Goal: Navigation & Orientation: Find specific page/section

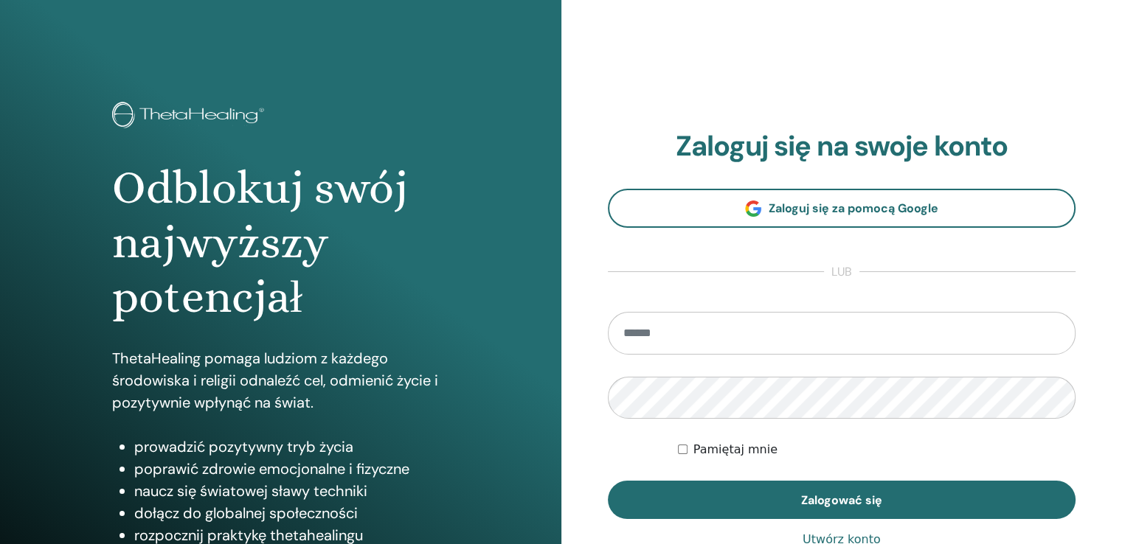
click at [658, 327] on input "email" at bounding box center [842, 333] width 468 height 43
type input "**********"
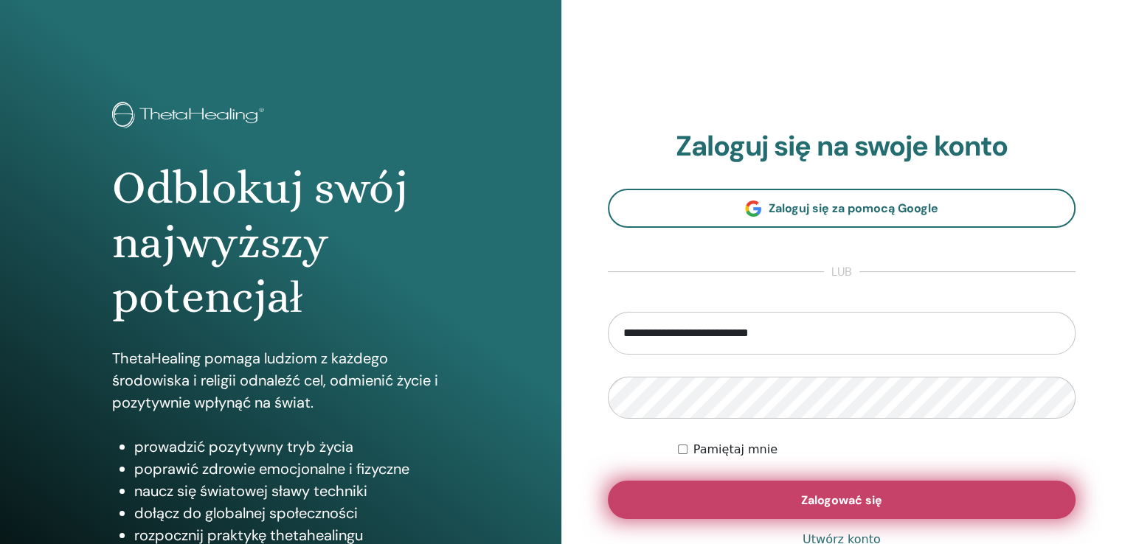
click at [817, 493] on font "Zalogować się" at bounding box center [841, 500] width 81 height 15
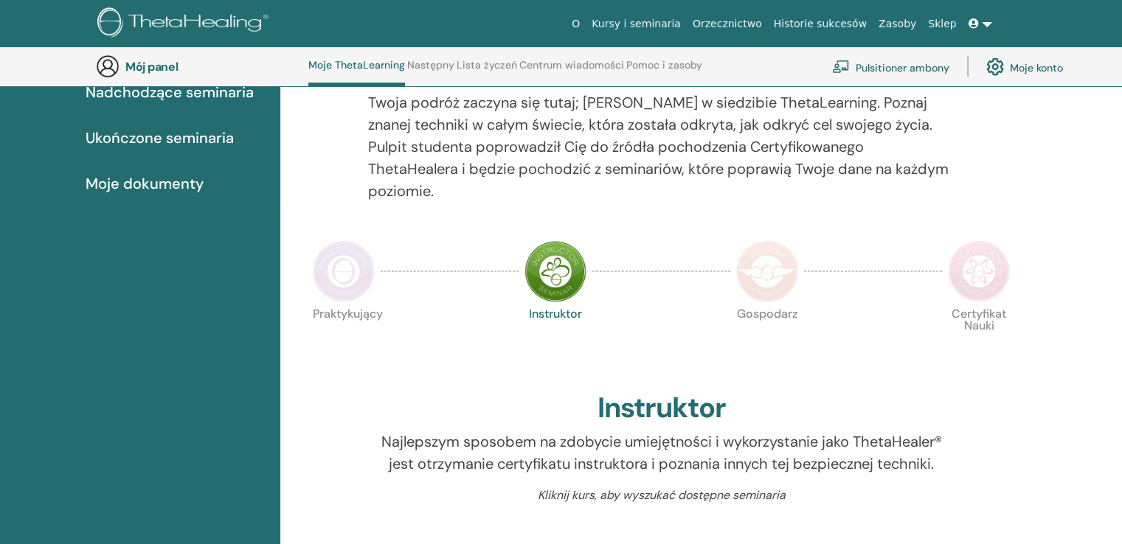
scroll to position [167, 0]
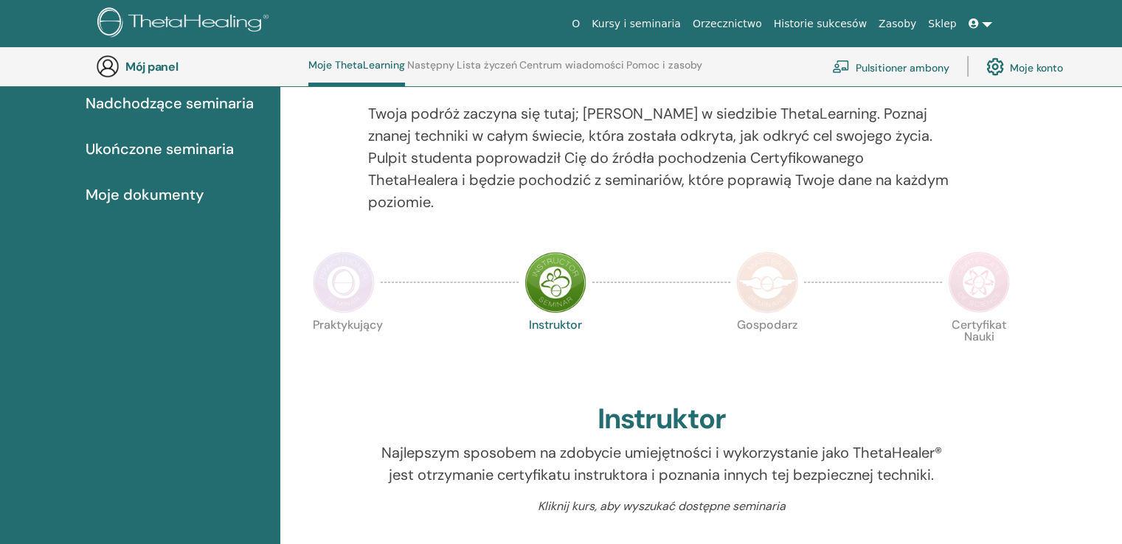
click at [544, 267] on img at bounding box center [555, 283] width 62 height 62
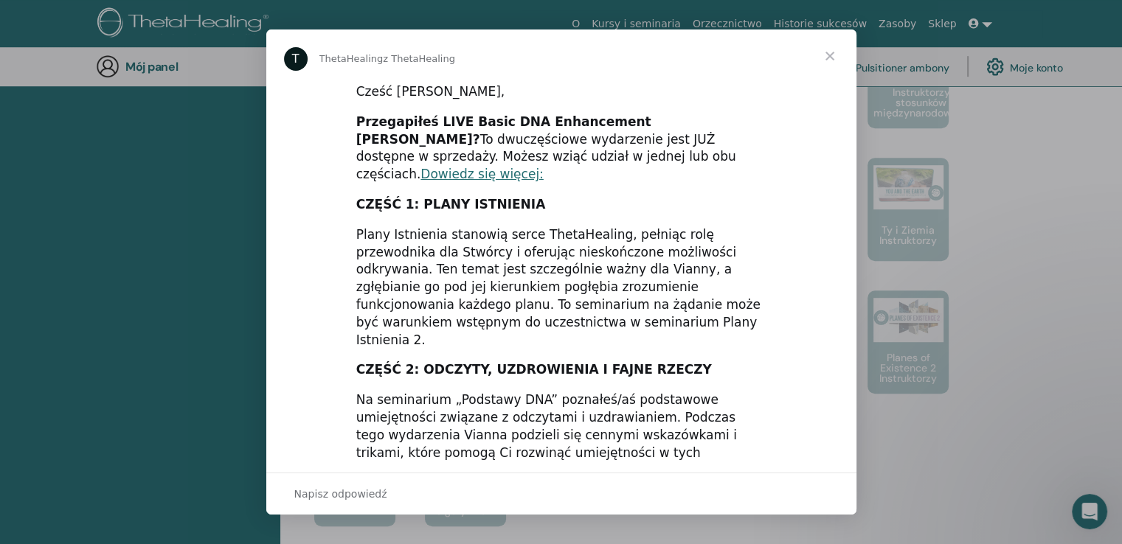
click at [828, 58] on span "Zamknij" at bounding box center [829, 56] width 53 height 53
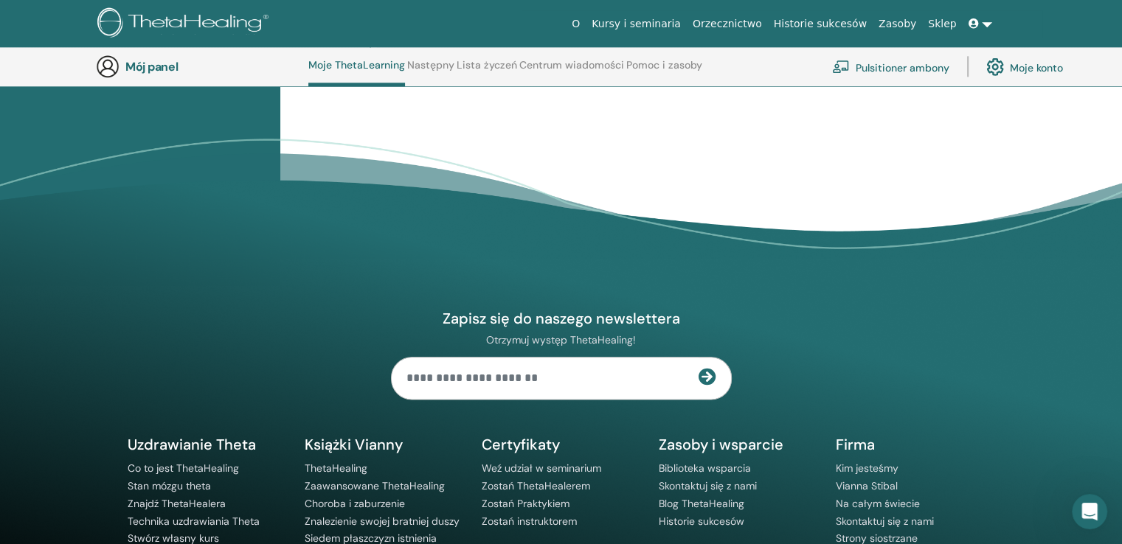
scroll to position [1797, 0]
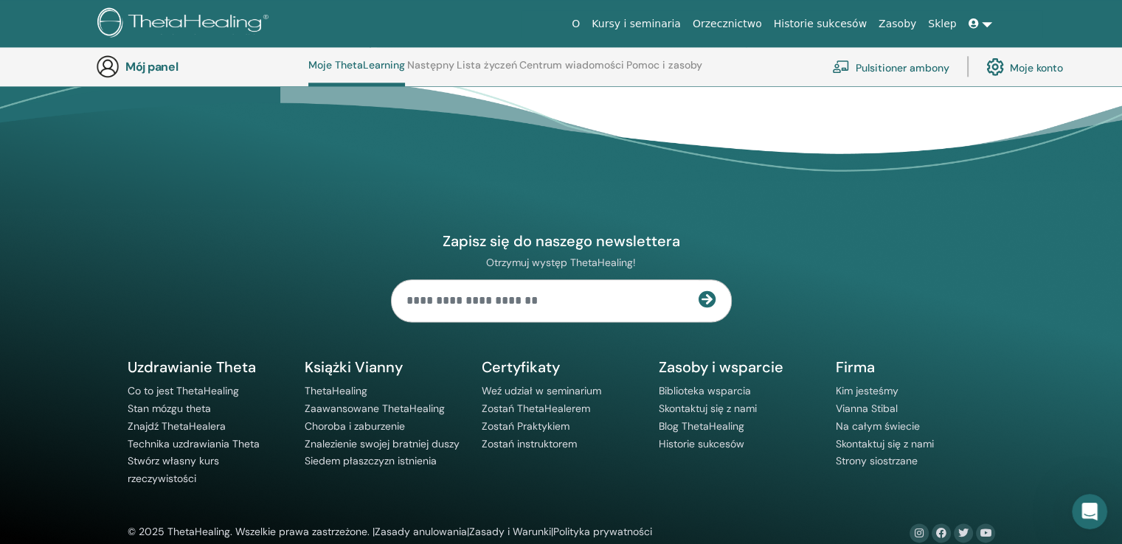
click at [520, 280] on input "text" at bounding box center [545, 300] width 307 height 41
type input "**********"
click at [713, 291] on icon at bounding box center [708, 300] width 18 height 18
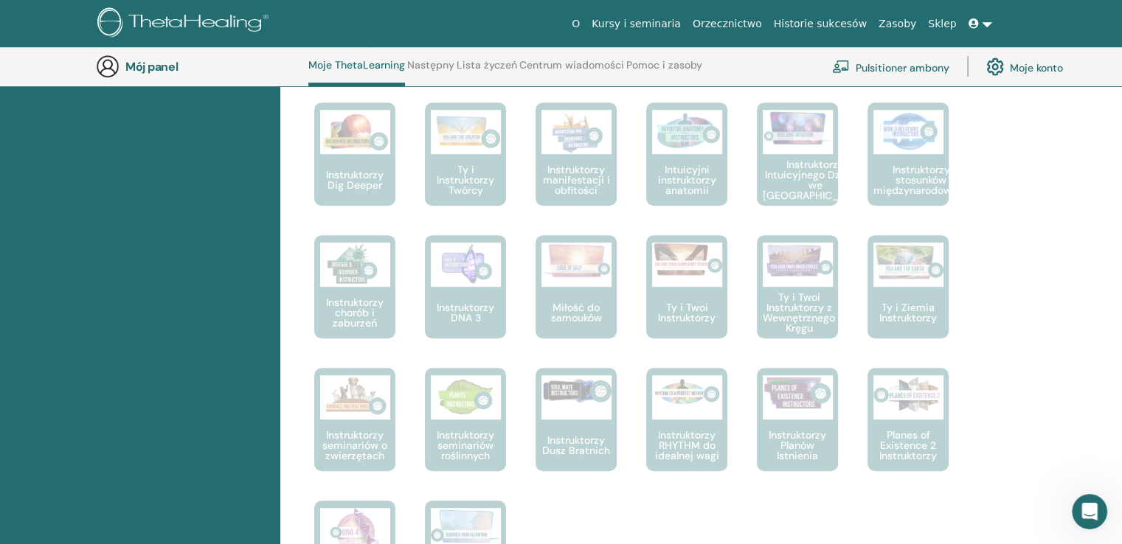
scroll to position [13, 0]
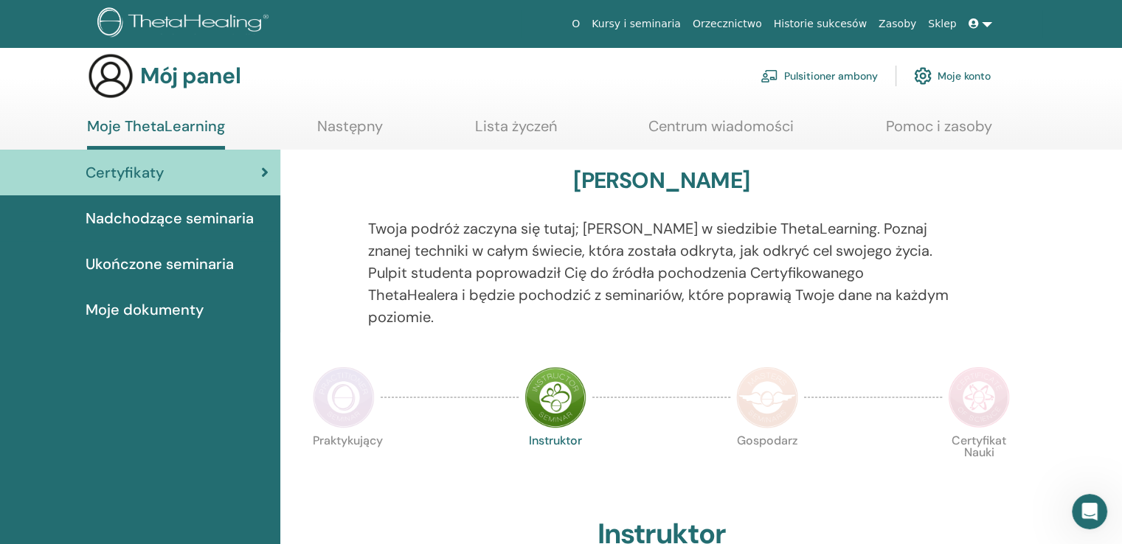
click at [844, 24] on font "Historie sukcesów" at bounding box center [820, 24] width 93 height 12
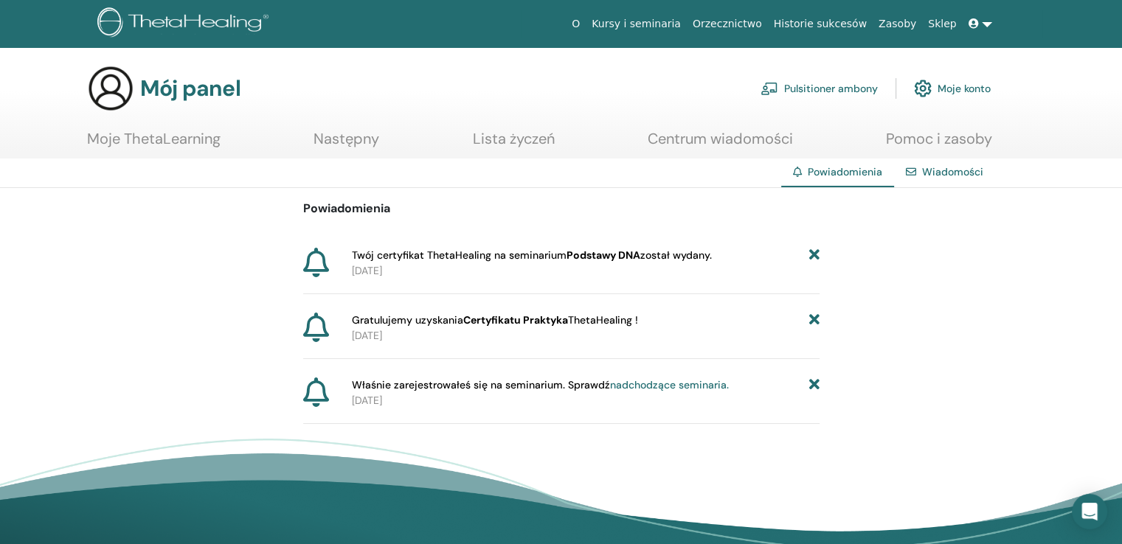
click at [314, 262] on icon at bounding box center [316, 263] width 26 height 30
